Goal: Task Accomplishment & Management: Complete application form

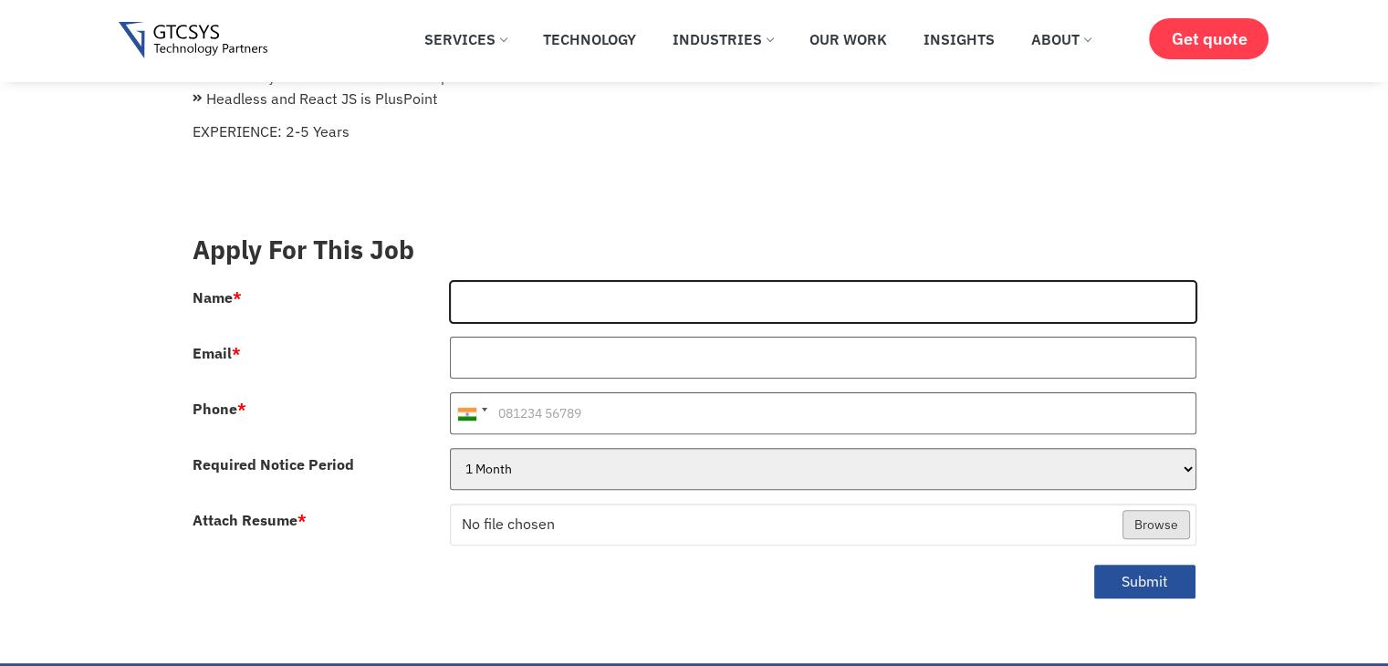
click at [500, 281] on input "Name *" at bounding box center [823, 302] width 746 height 42
type input "[PERSON_NAME]"
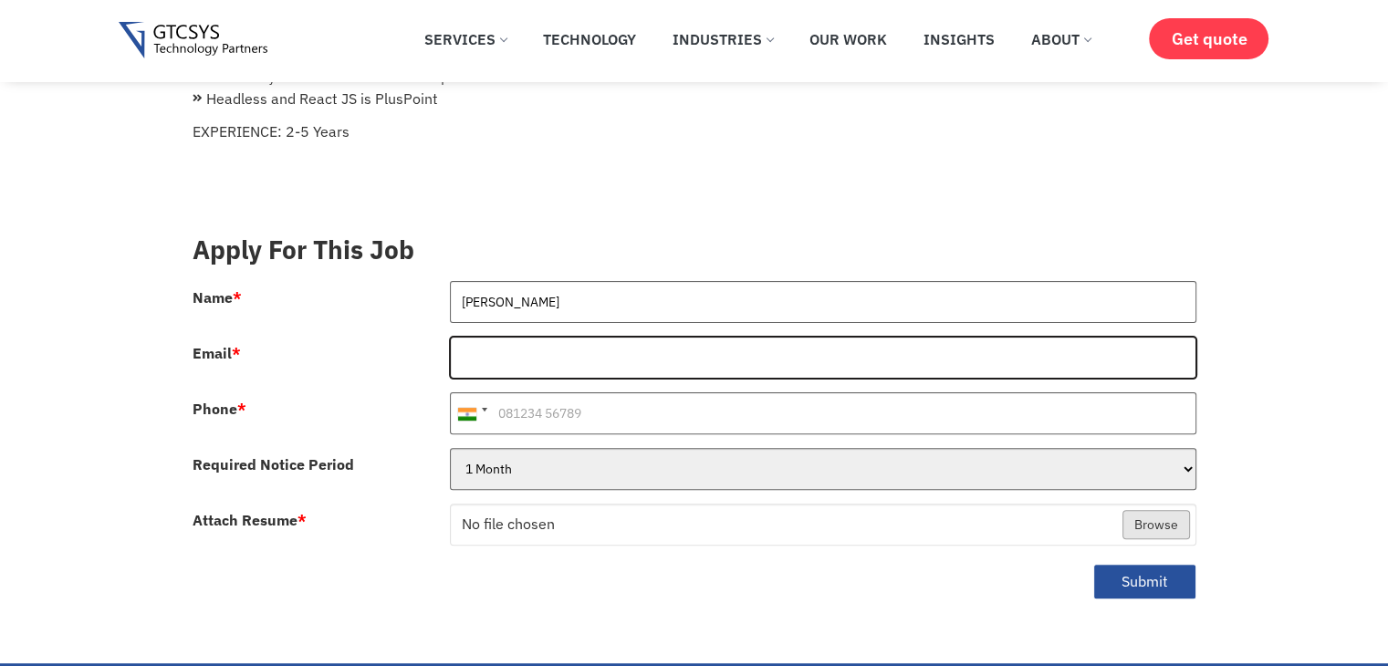
type input "[EMAIL_ADDRESS][DOMAIN_NAME]"
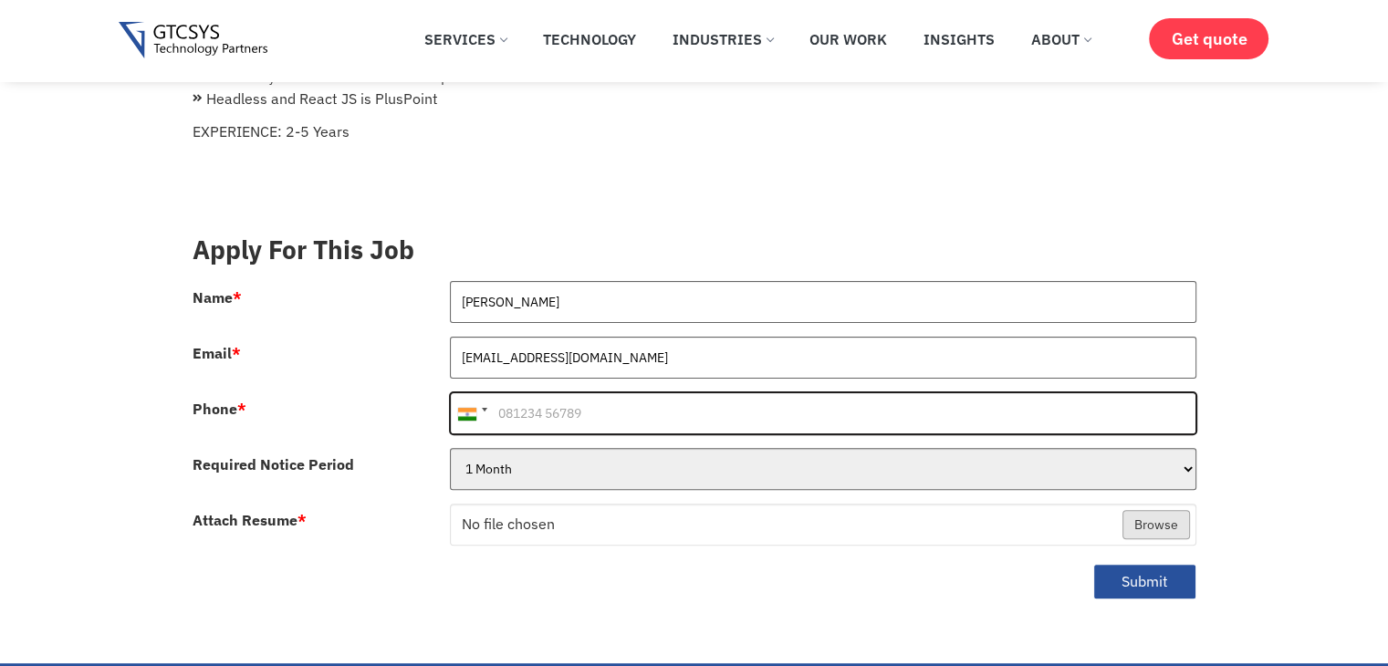
type input "[PHONE_NUMBER]"
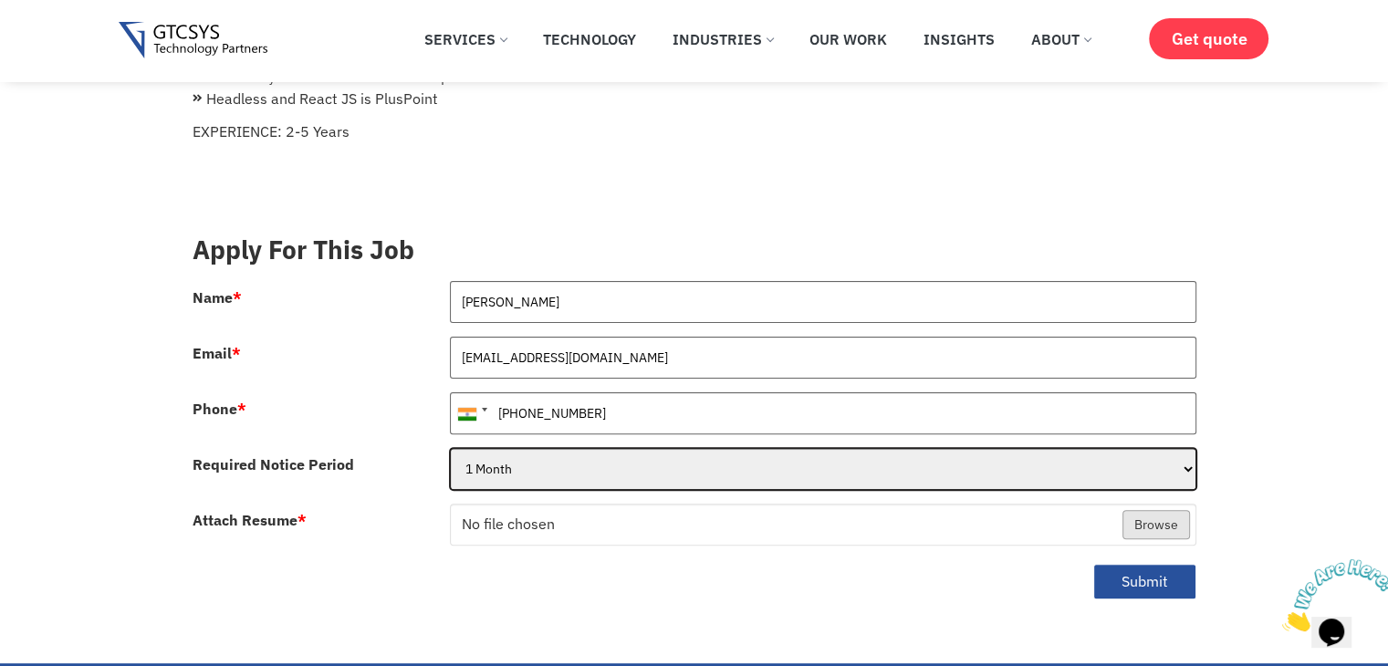
click at [554, 453] on select "1 Month 2 Months 3Months" at bounding box center [823, 469] width 746 height 42
click at [538, 453] on select "1 Month 2 Months 3Months" at bounding box center [823, 469] width 746 height 42
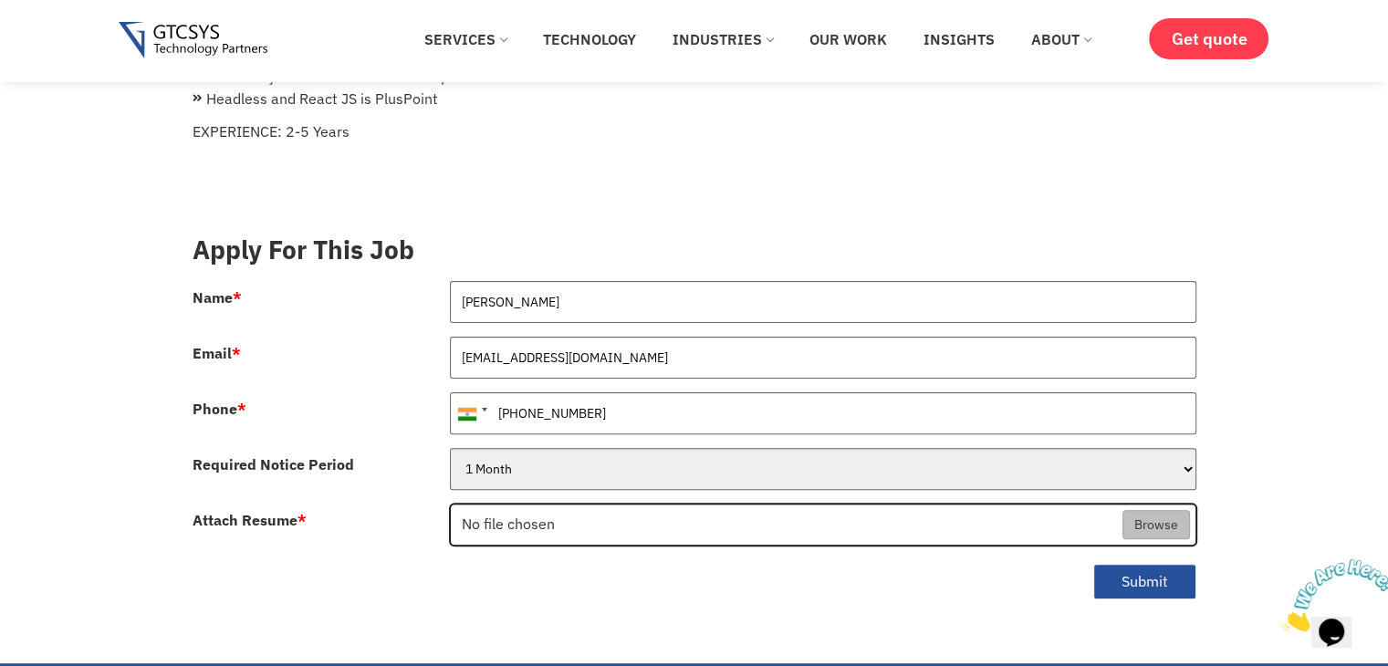
click at [584, 505] on input "Attach Resume *" at bounding box center [823, 526] width 744 height 42
type input "C:\fakepath\[PERSON_NAME]-Resume.pdf"
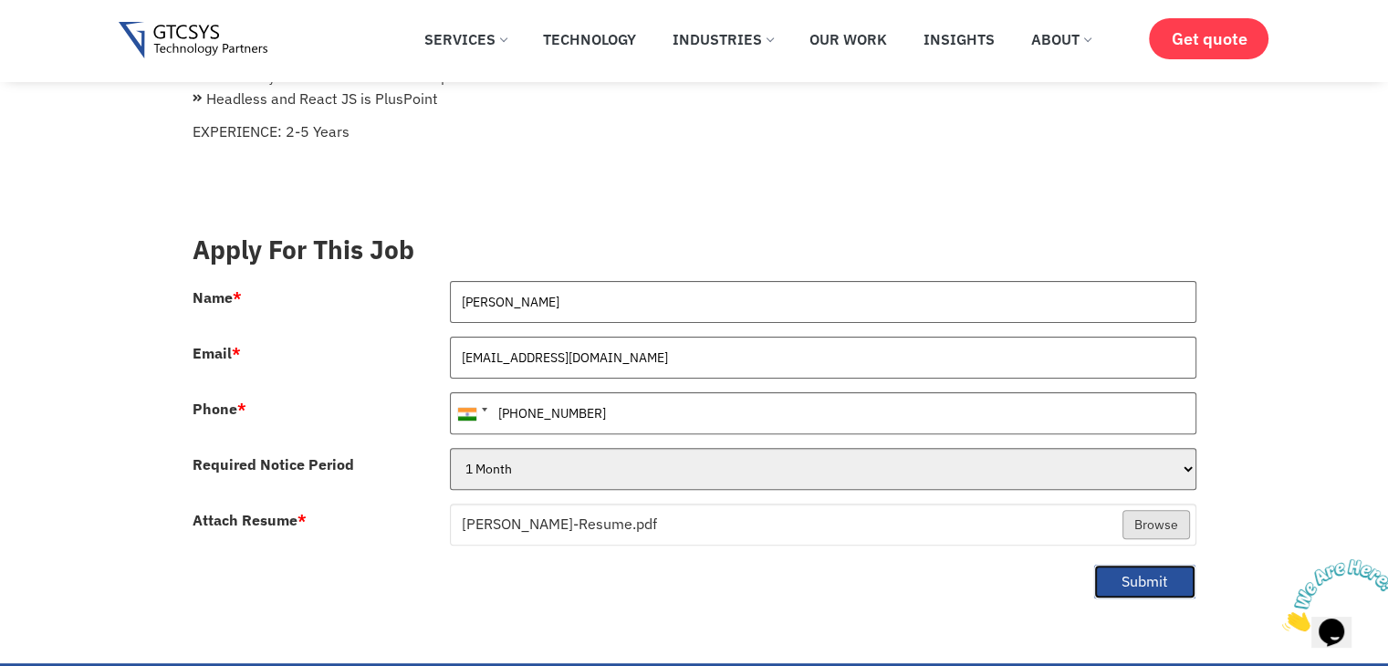
click at [1128, 566] on button "Submit" at bounding box center [1144, 582] width 103 height 36
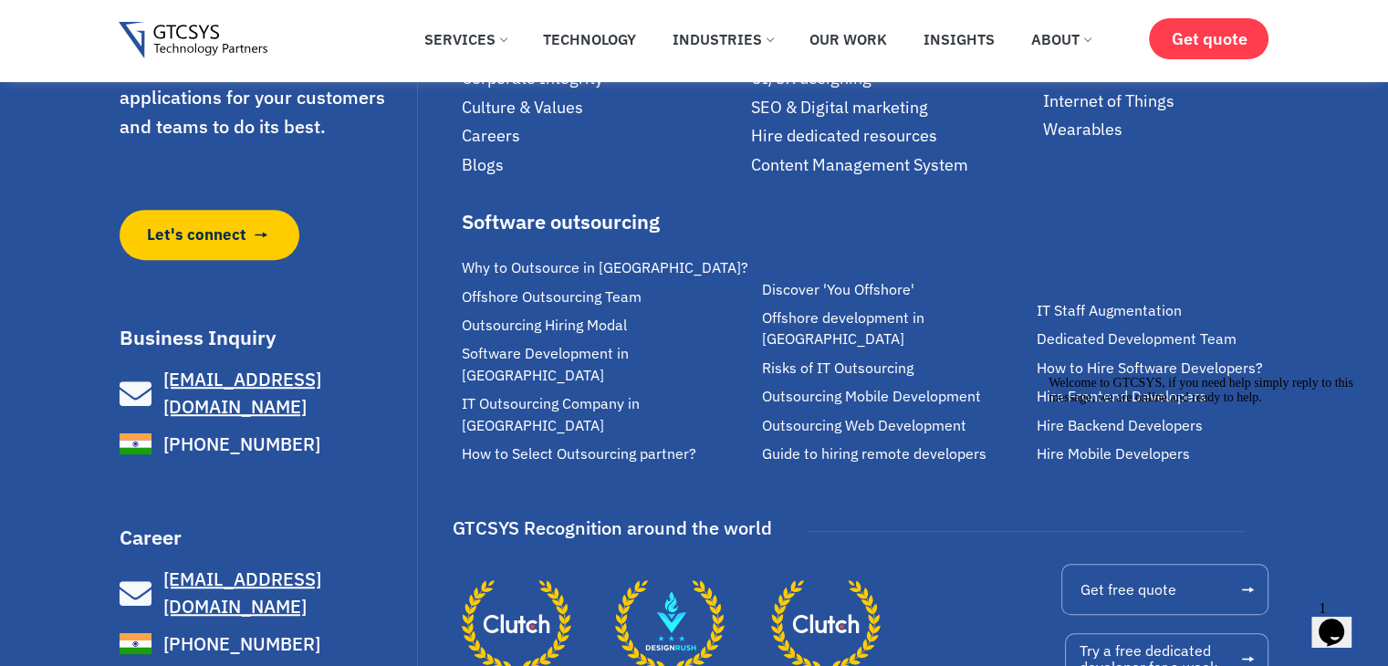
scroll to position [1334, 0]
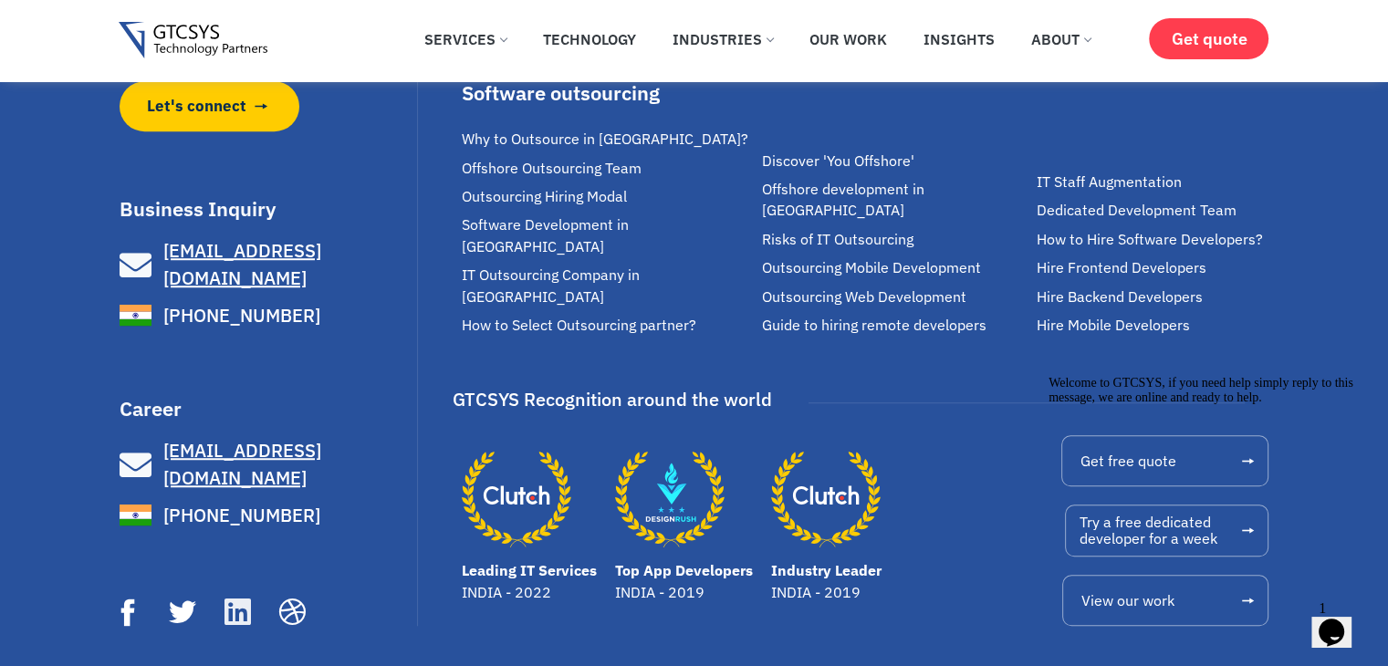
click at [243, 598] on icon at bounding box center [237, 613] width 30 height 30
